Goal: Information Seeking & Learning: Learn about a topic

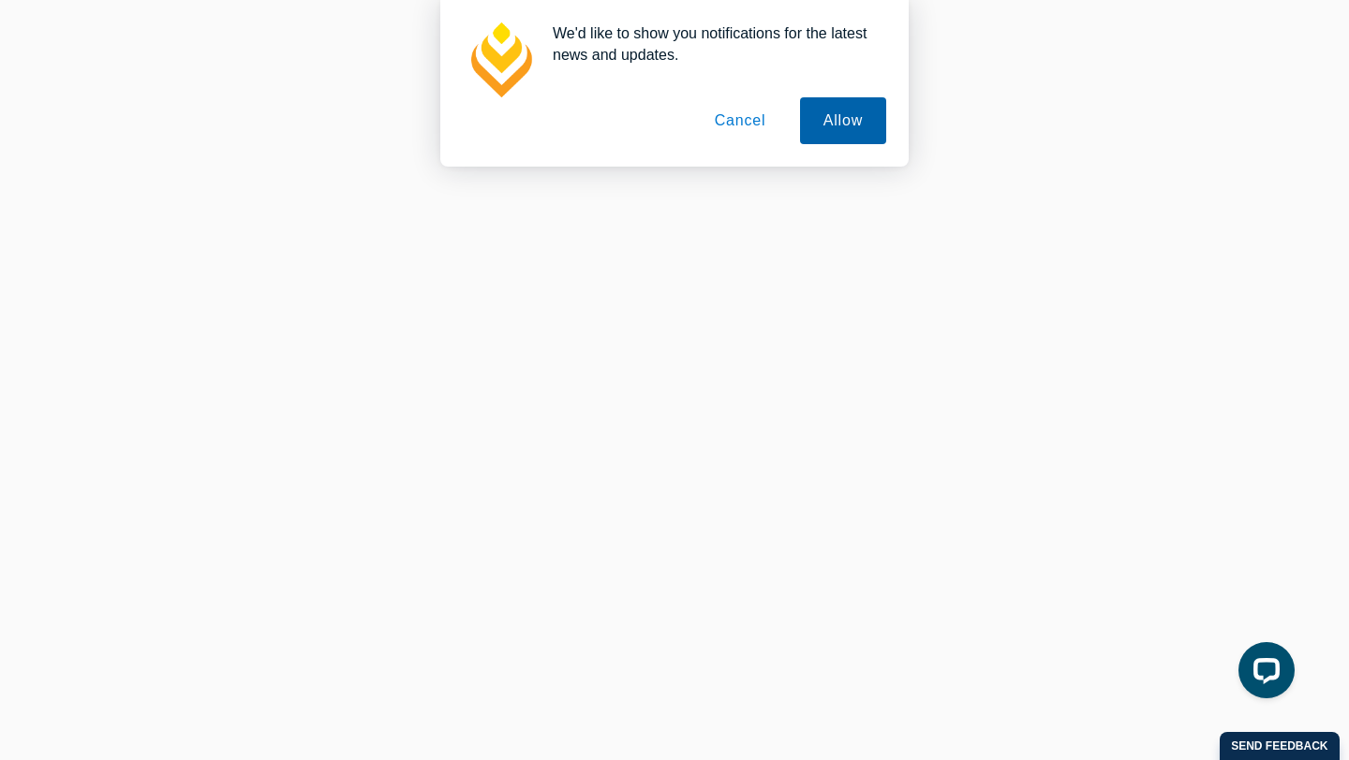
click at [812, 129] on button "Allow" at bounding box center [843, 120] width 86 height 47
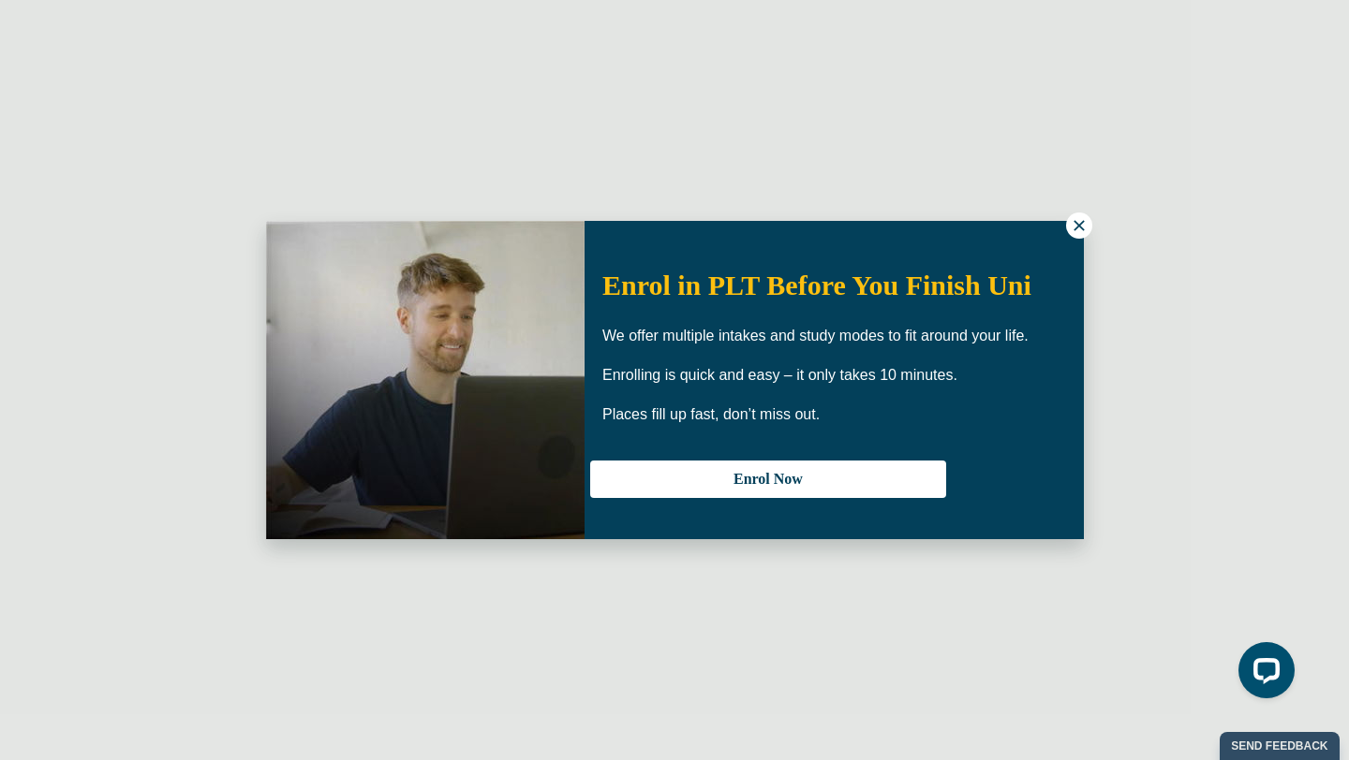
click at [1082, 229] on icon at bounding box center [1078, 225] width 10 height 10
